Goal: Task Accomplishment & Management: Use online tool/utility

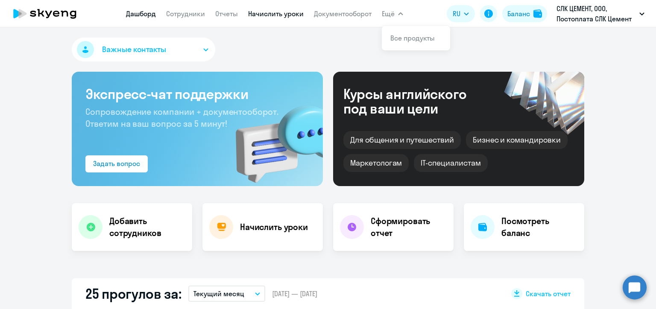
click at [272, 9] on link "Начислить уроки" at bounding box center [276, 13] width 56 height 9
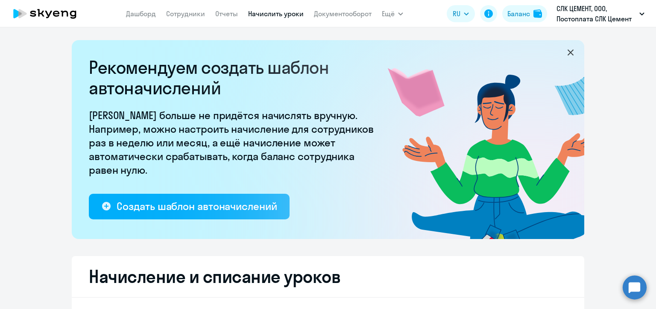
select select "10"
click at [288, 34] on div "Рекомендуем создать шаблон автоначислений Уроки больше не придётся начислять вр…" at bounding box center [328, 168] width 656 height 282
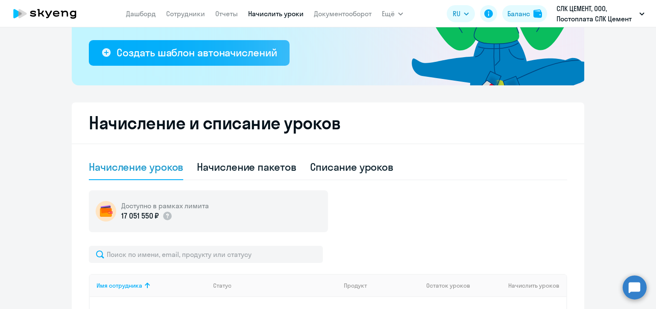
scroll to position [171, 0]
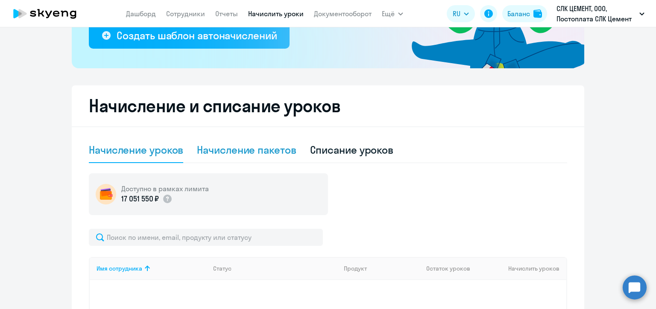
click at [255, 145] on div "Начисление пакетов" at bounding box center [246, 150] width 99 height 14
select select "10"
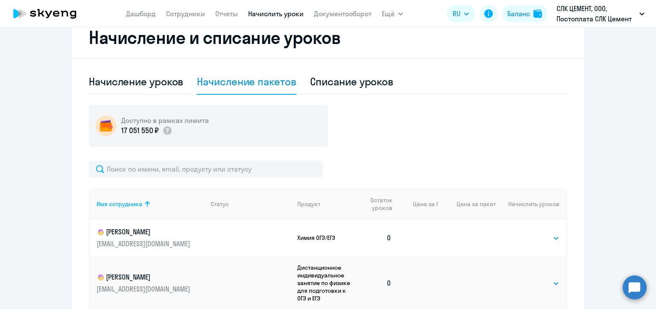
scroll to position [256, 0]
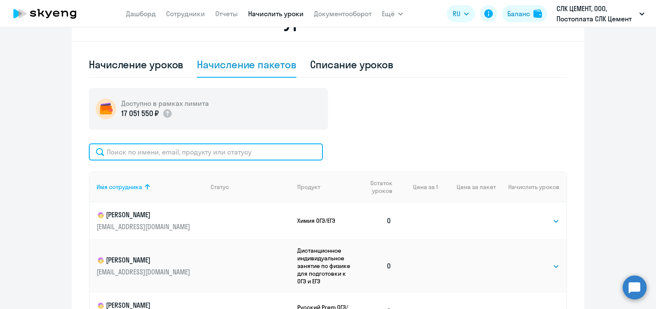
click at [189, 157] on input "text" at bounding box center [206, 151] width 234 height 17
paste input "[PERSON_NAME]"
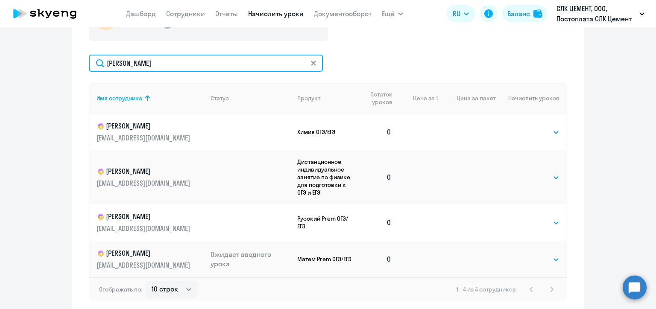
scroll to position [346, 0]
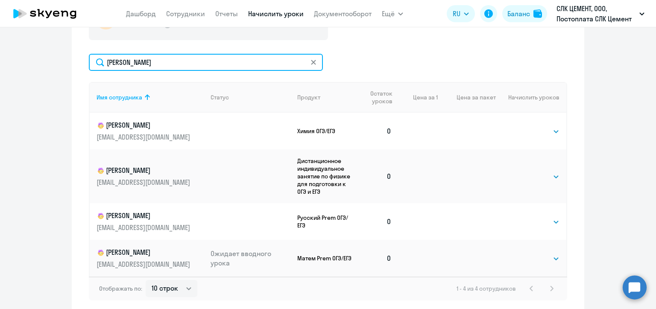
type input "[PERSON_NAME]"
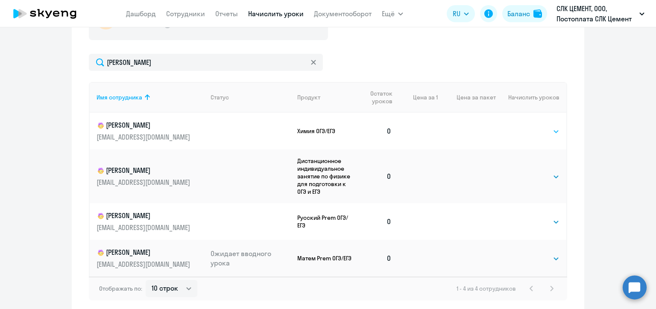
click at [549, 131] on select "Выбрать 4 8 16 32 64 96 128" at bounding box center [541, 131] width 35 height 10
select select "8"
click at [524, 126] on select "Выбрать 4 8 16 32 64 96 128" at bounding box center [541, 131] width 35 height 10
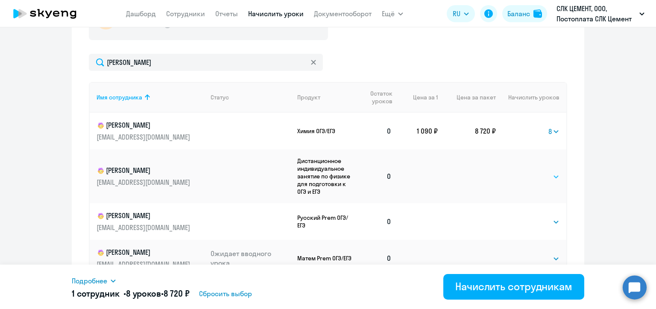
click at [538, 181] on select "Выбрать 4 8 16 32 64 96 128" at bounding box center [541, 177] width 35 height 10
select select "8"
click at [524, 172] on select "Выбрать 4 8 16 32 64 96 128" at bounding box center [541, 177] width 35 height 10
click at [539, 221] on select "Выбрать 4 8 16 32 64 96 128" at bounding box center [541, 222] width 35 height 10
select select "8"
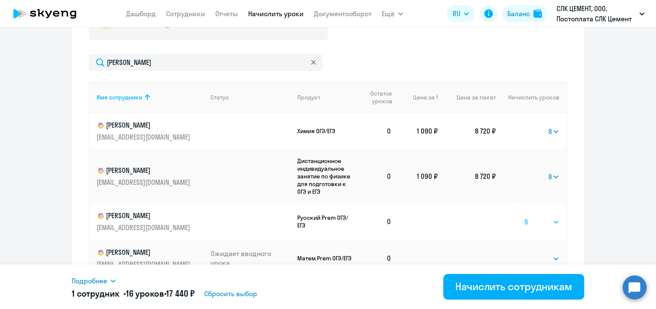
click at [524, 217] on select "Выбрать 4 8 16 32 64 96 128" at bounding box center [541, 222] width 35 height 10
click at [540, 258] on select "Выбрать 4 8 16 32 64 96 128" at bounding box center [541, 259] width 35 height 10
select select "8"
click at [524, 254] on select "Выбрать 4 8 16 32 64 96 128" at bounding box center [541, 259] width 35 height 10
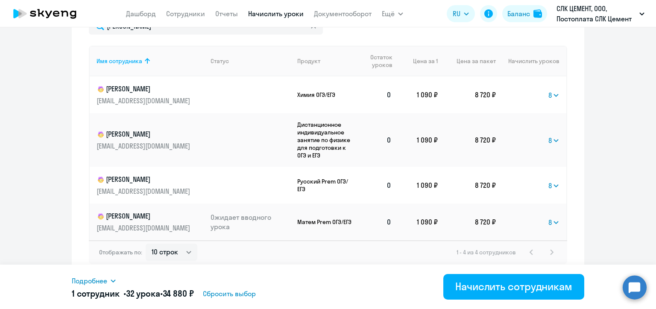
scroll to position [385, 0]
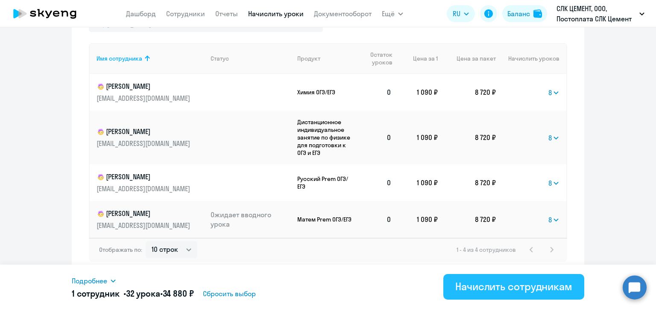
click at [518, 291] on div "Начислить сотрудникам" at bounding box center [513, 287] width 117 height 14
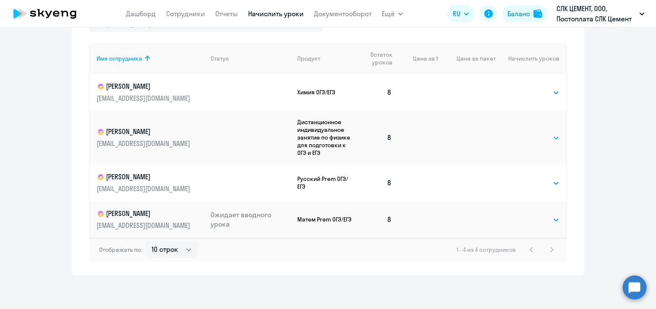
click at [78, 113] on div "Начисление и списание уроков Начисление уроков Начисление пакетов Списание урок…" at bounding box center [328, 73] width 512 height 404
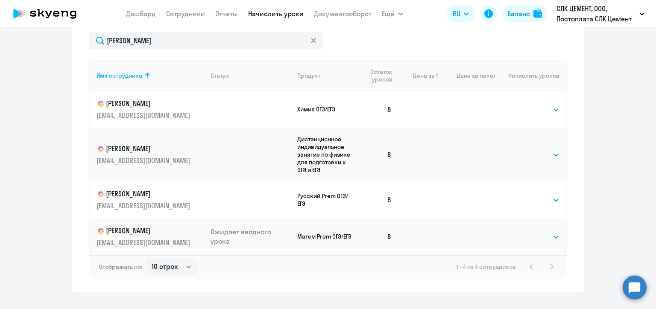
scroll to position [351, 0]
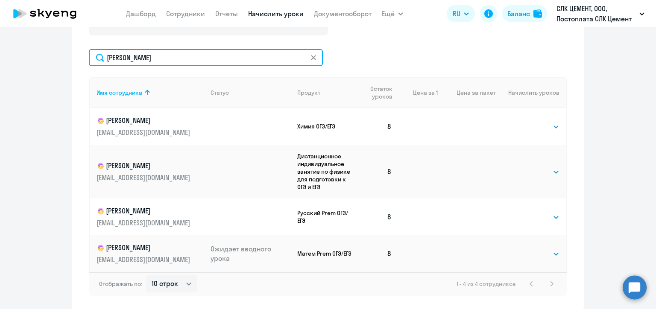
click at [110, 56] on input "[PERSON_NAME]" at bounding box center [206, 57] width 234 height 17
paste input "ин"
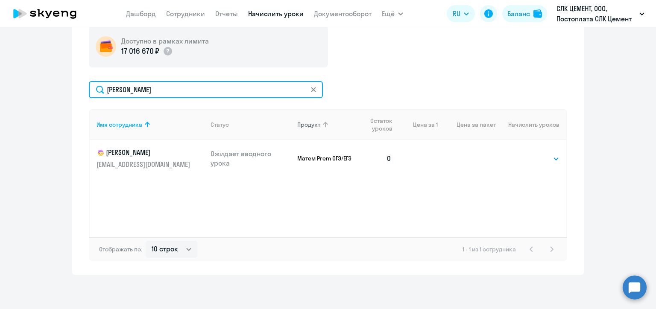
scroll to position [319, 0]
type input "[PERSON_NAME]"
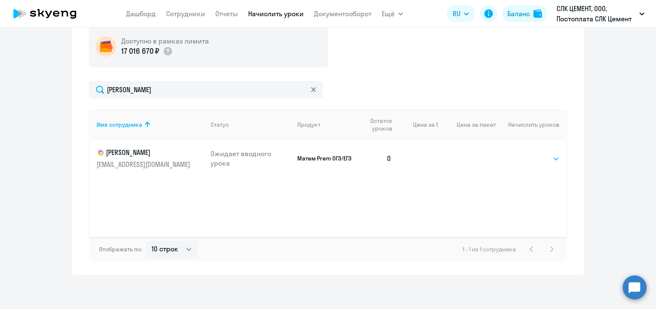
click at [529, 160] on select "Выбрать 4 8 16 32 64 96 128" at bounding box center [541, 159] width 35 height 10
select select "8"
click at [524, 154] on select "Выбрать 4 8 16 32 64 96 128" at bounding box center [541, 159] width 35 height 10
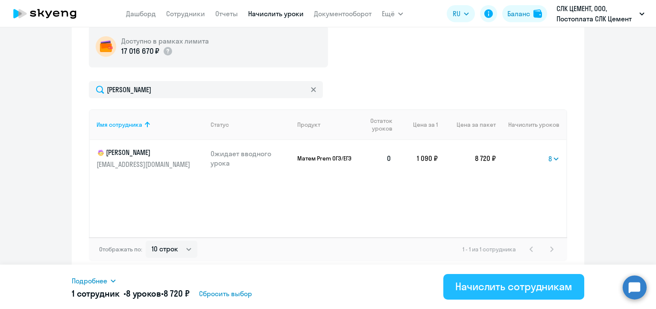
click at [485, 287] on div "Начислить сотрудникам" at bounding box center [513, 287] width 117 height 14
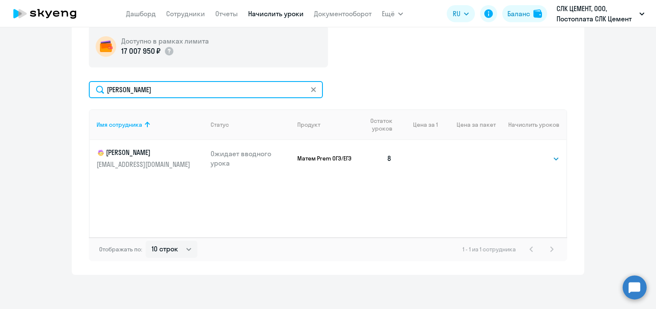
click at [135, 92] on input "[PERSON_NAME]" at bounding box center [206, 89] width 234 height 17
paste input "харчевский"
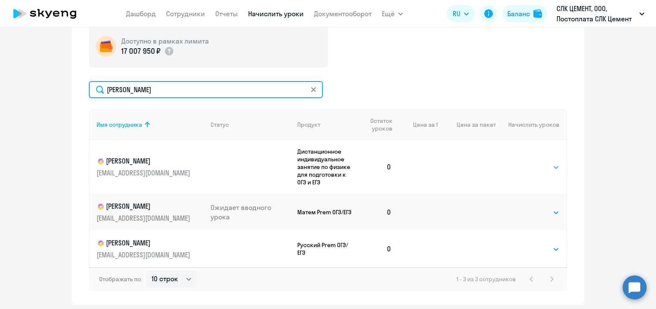
type input "[PERSON_NAME]"
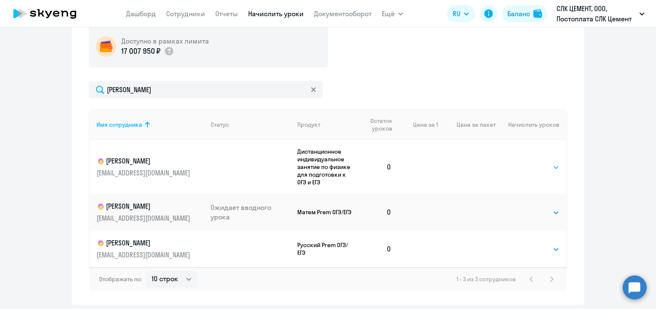
click at [530, 166] on select "Выбрать 4 8 16 32 64 96 128" at bounding box center [541, 167] width 35 height 10
select select "8"
click at [524, 162] on select "Выбрать 4 8 16 32 64 96 128" at bounding box center [541, 167] width 35 height 10
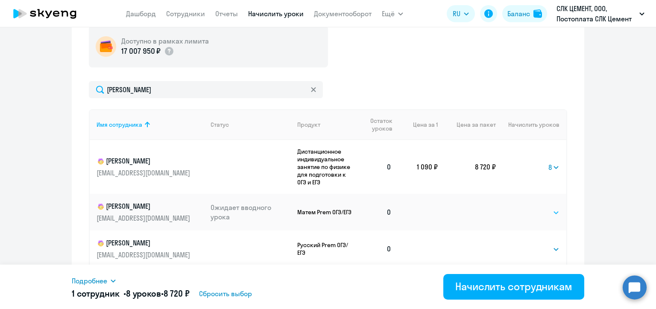
click at [534, 210] on select "Выбрать 4 8 16 32 64 96 128" at bounding box center [541, 213] width 35 height 10
select select "8"
click at [524, 208] on select "Выбрать 4 8 16 32 64 96 128" at bounding box center [541, 213] width 35 height 10
click at [539, 249] on select "Выбрать 4 8 16 32 64 96 128" at bounding box center [541, 249] width 35 height 10
select select "8"
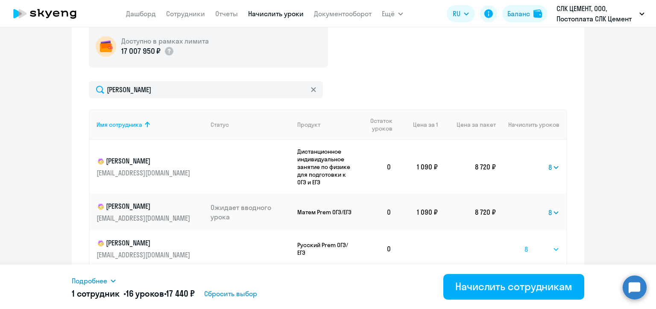
click at [524, 244] on select "Выбрать 4 8 16 32 64 96 128" at bounding box center [541, 249] width 35 height 10
click at [588, 203] on ng-component "Рекомендуем создать шаблон автоначислений Уроки больше не придётся начислять вр…" at bounding box center [328, 13] width 656 height 583
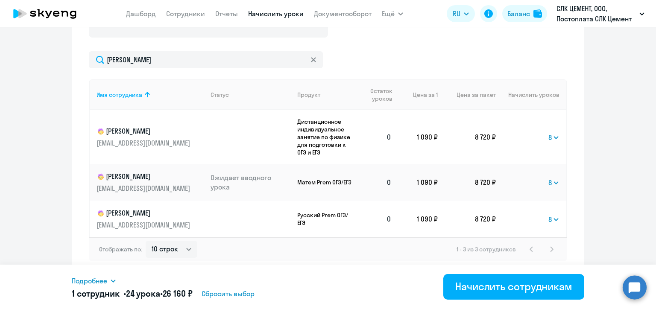
scroll to position [343, 0]
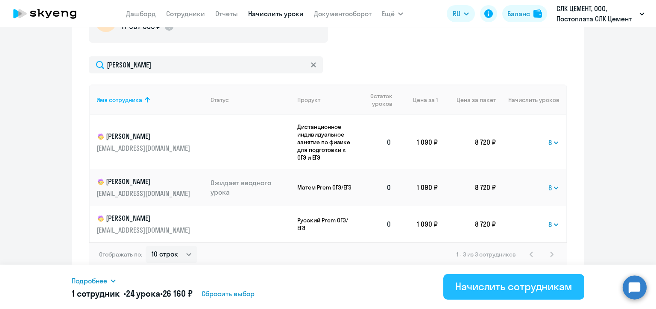
click at [516, 290] on div "Начислить сотрудникам" at bounding box center [513, 287] width 117 height 14
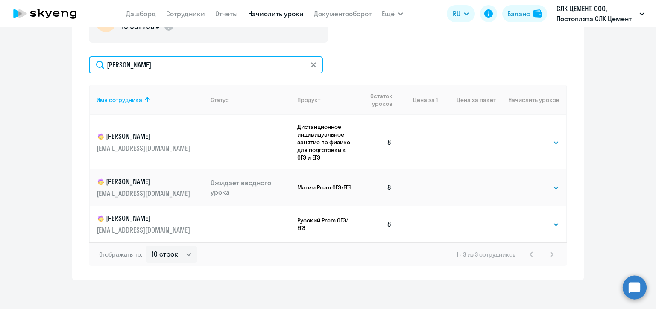
click at [141, 64] on input "[PERSON_NAME]" at bounding box center [206, 64] width 234 height 17
paste input "мыголь"
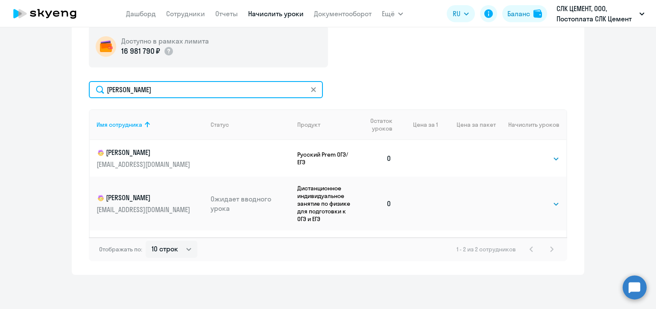
scroll to position [319, 0]
type input "[PERSON_NAME]"
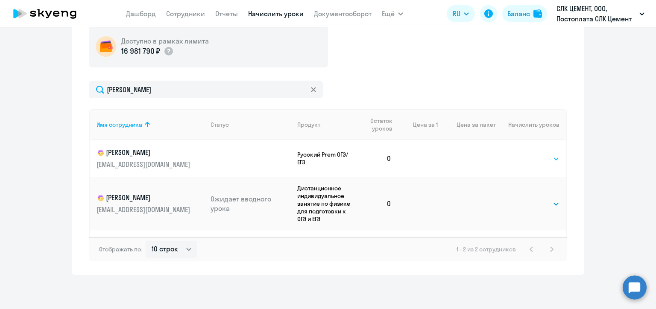
click at [538, 155] on select "Выбрать 4 8 16 32 64 96 128" at bounding box center [541, 159] width 35 height 10
select select "8"
click at [524, 154] on select "Выбрать 4 8 16 32 64 96 128" at bounding box center [541, 159] width 35 height 10
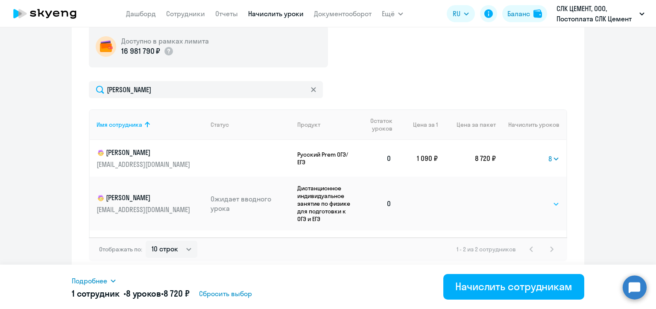
click at [534, 205] on select "Выбрать 4 8 16 32 64 96 128" at bounding box center [541, 204] width 35 height 10
select select "8"
click at [524, 199] on select "Выбрать 4 8 16 32 64 96 128" at bounding box center [541, 204] width 35 height 10
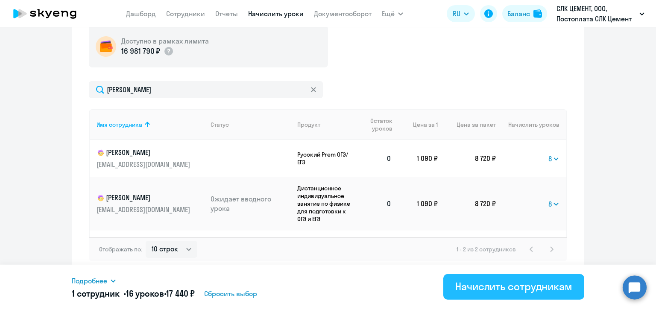
click at [511, 284] on div "Начислить сотрудникам" at bounding box center [513, 287] width 117 height 14
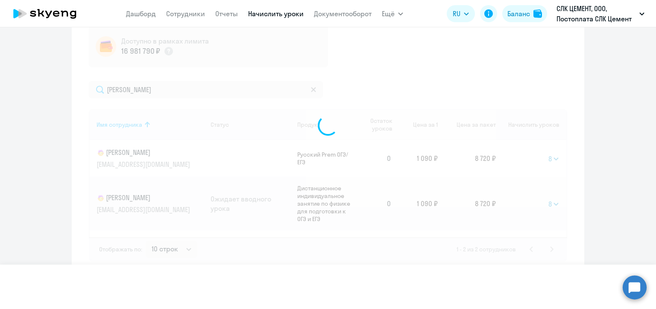
select select
